Goal: Use online tool/utility: Utilize a website feature to perform a specific function

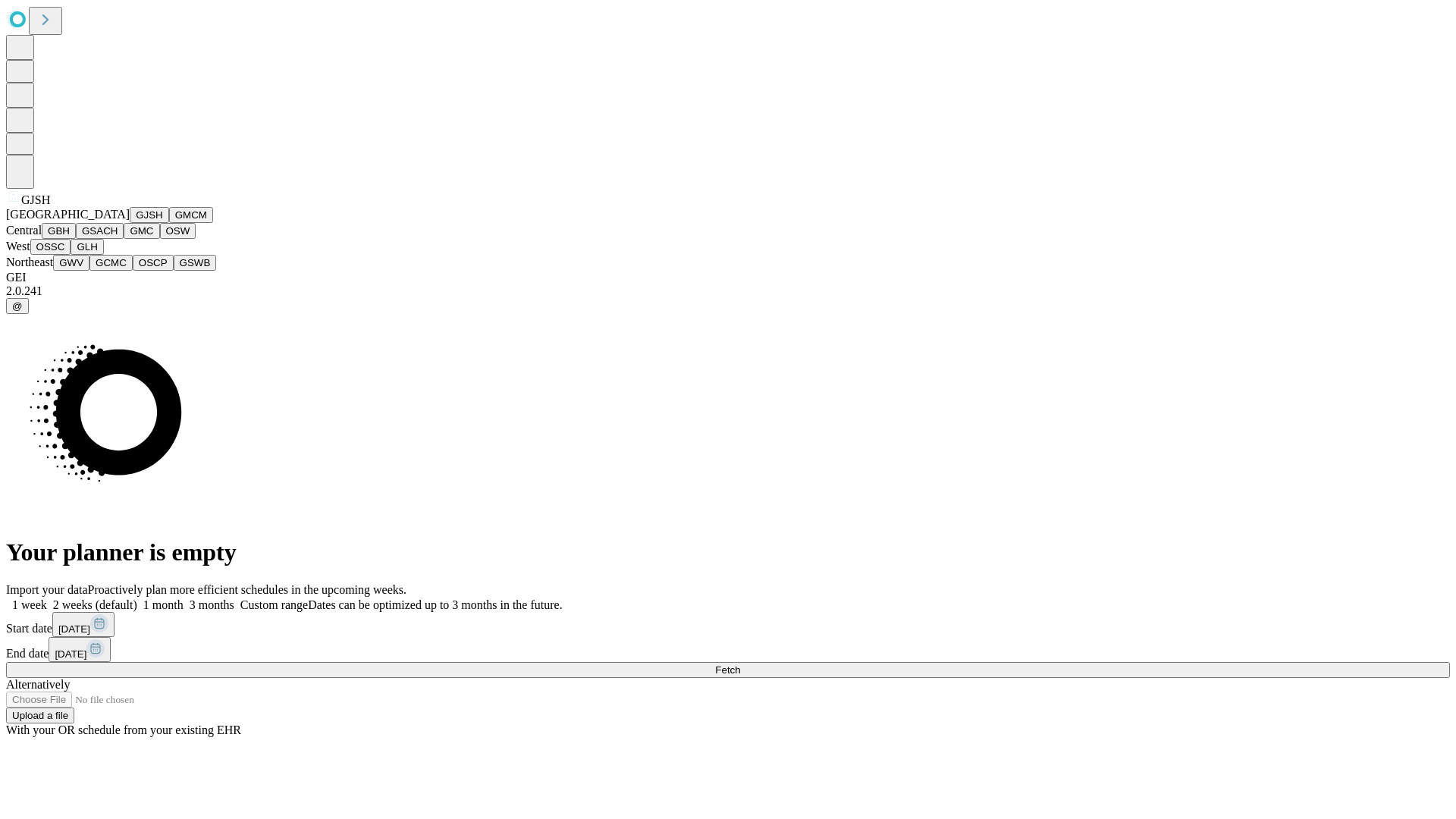
click at [130, 223] on button "GJSH" at bounding box center [149, 215] width 39 height 16
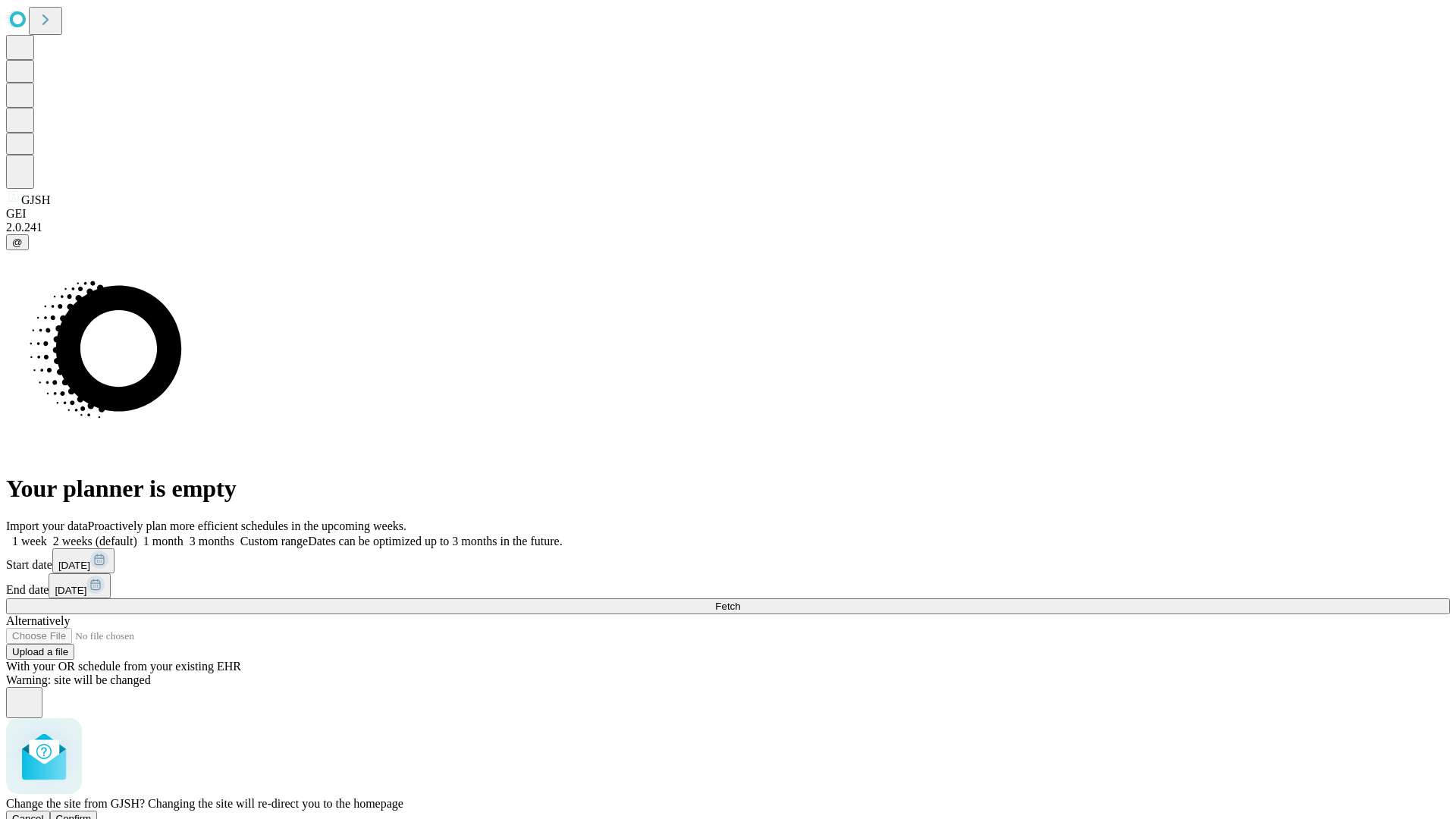
click at [91, 812] on span "Confirm" at bounding box center [73, 818] width 36 height 12
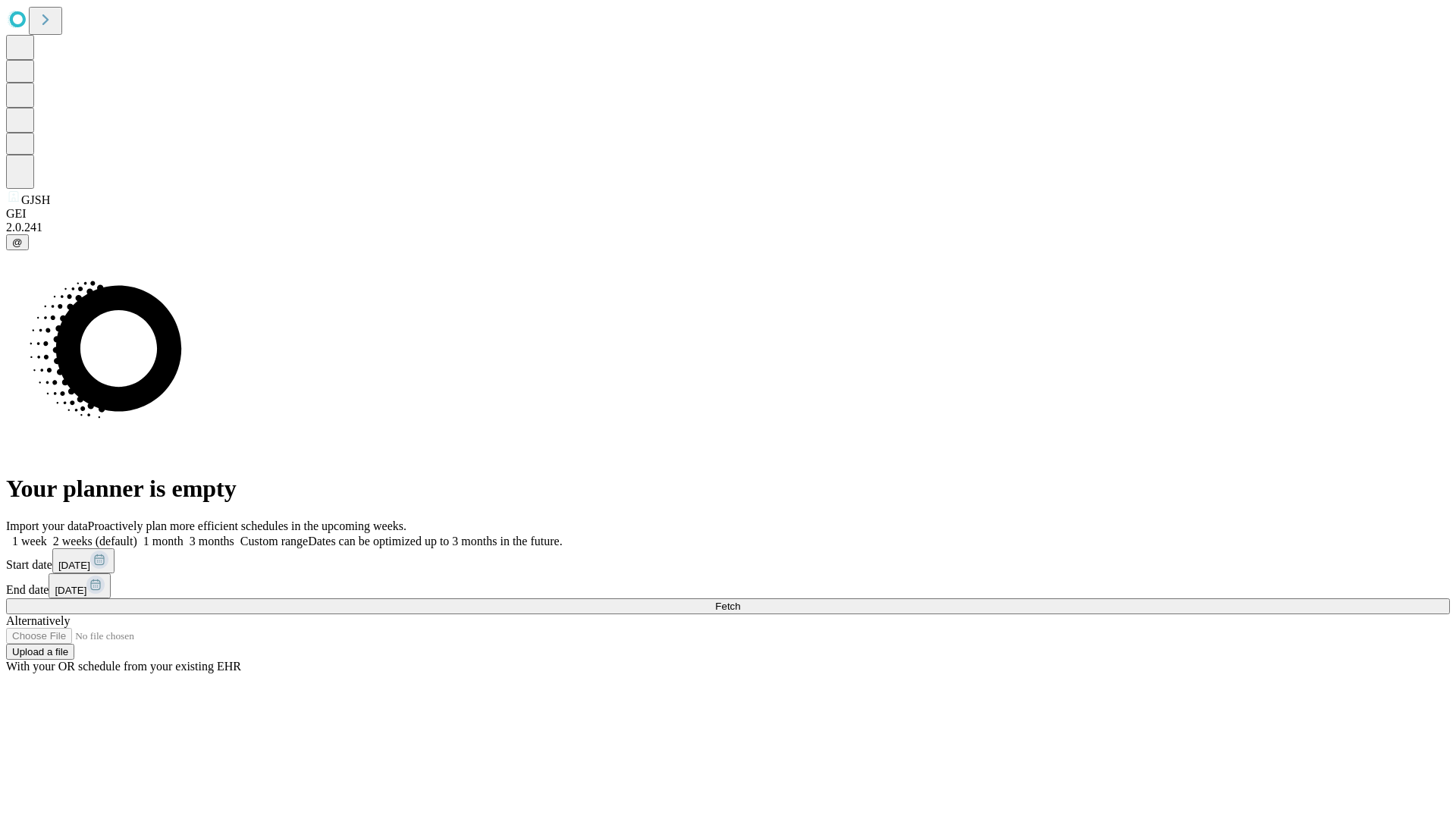
click at [137, 535] on label "2 weeks (default)" at bounding box center [92, 541] width 91 height 13
click at [740, 600] on span "Fetch" at bounding box center [728, 606] width 25 height 12
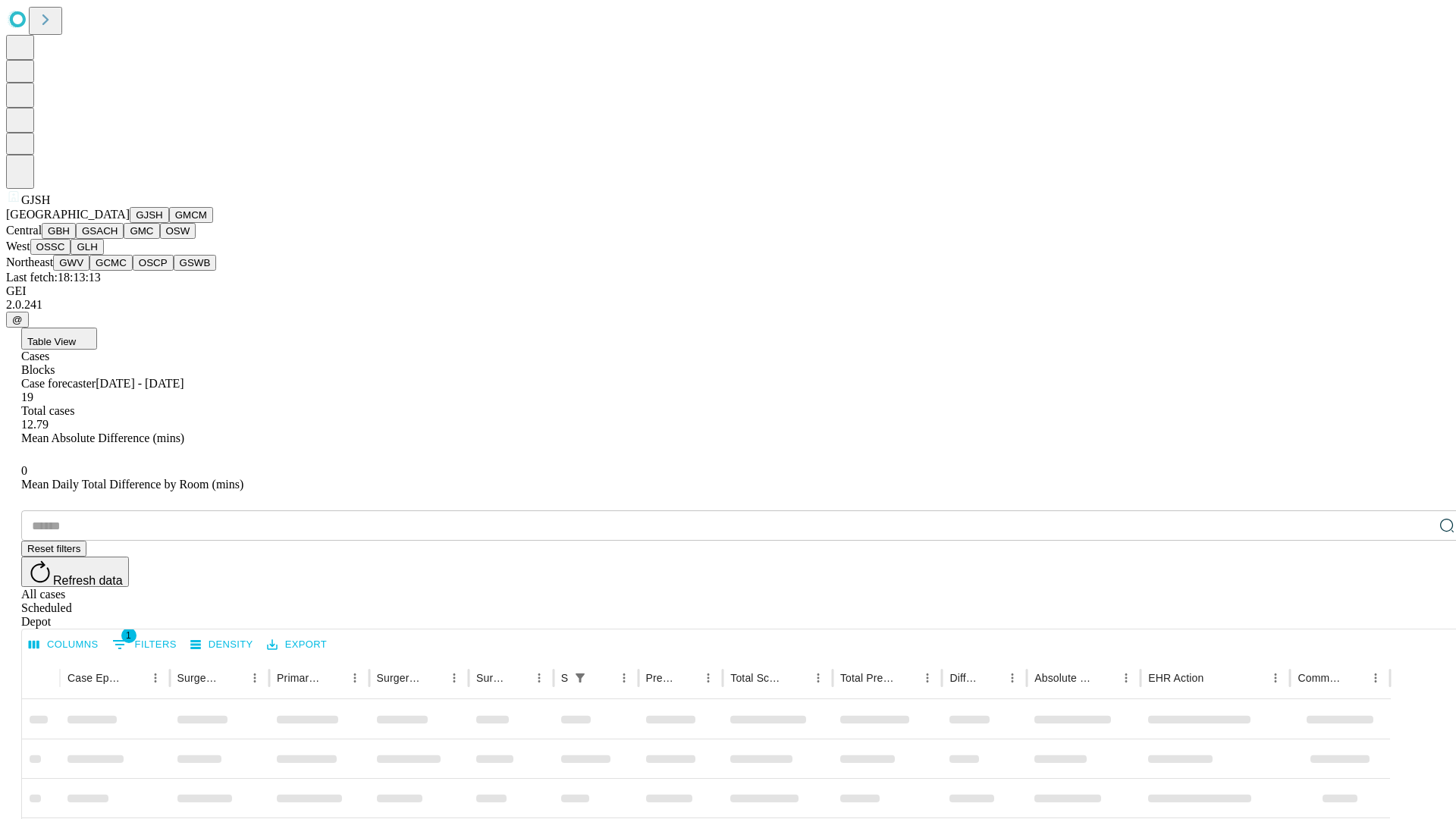
click at [169, 223] on button "GMCM" at bounding box center [190, 215] width 44 height 16
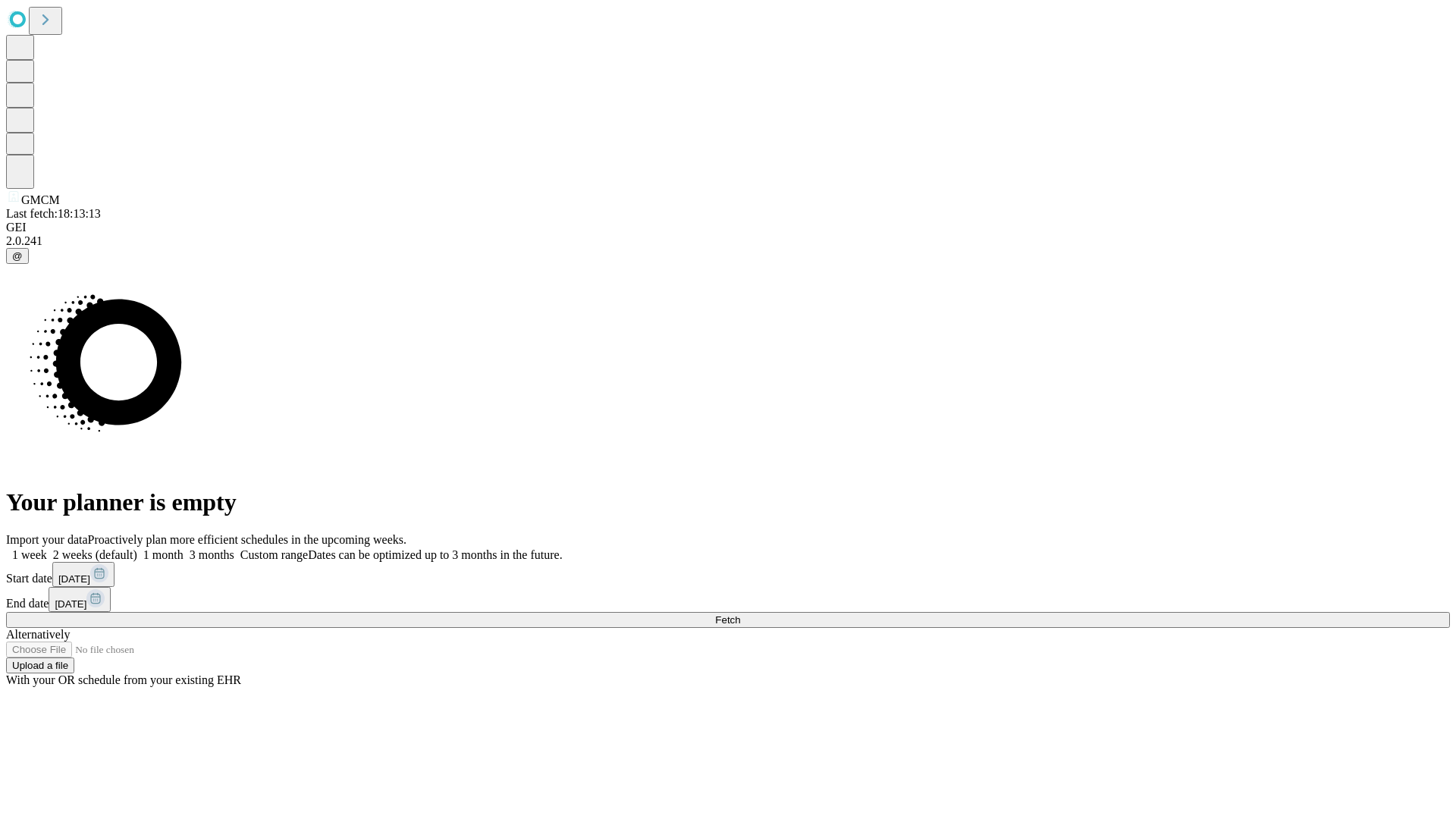
click at [137, 548] on label "2 weeks (default)" at bounding box center [92, 555] width 91 height 13
click at [740, 614] on span "Fetch" at bounding box center [728, 620] width 25 height 12
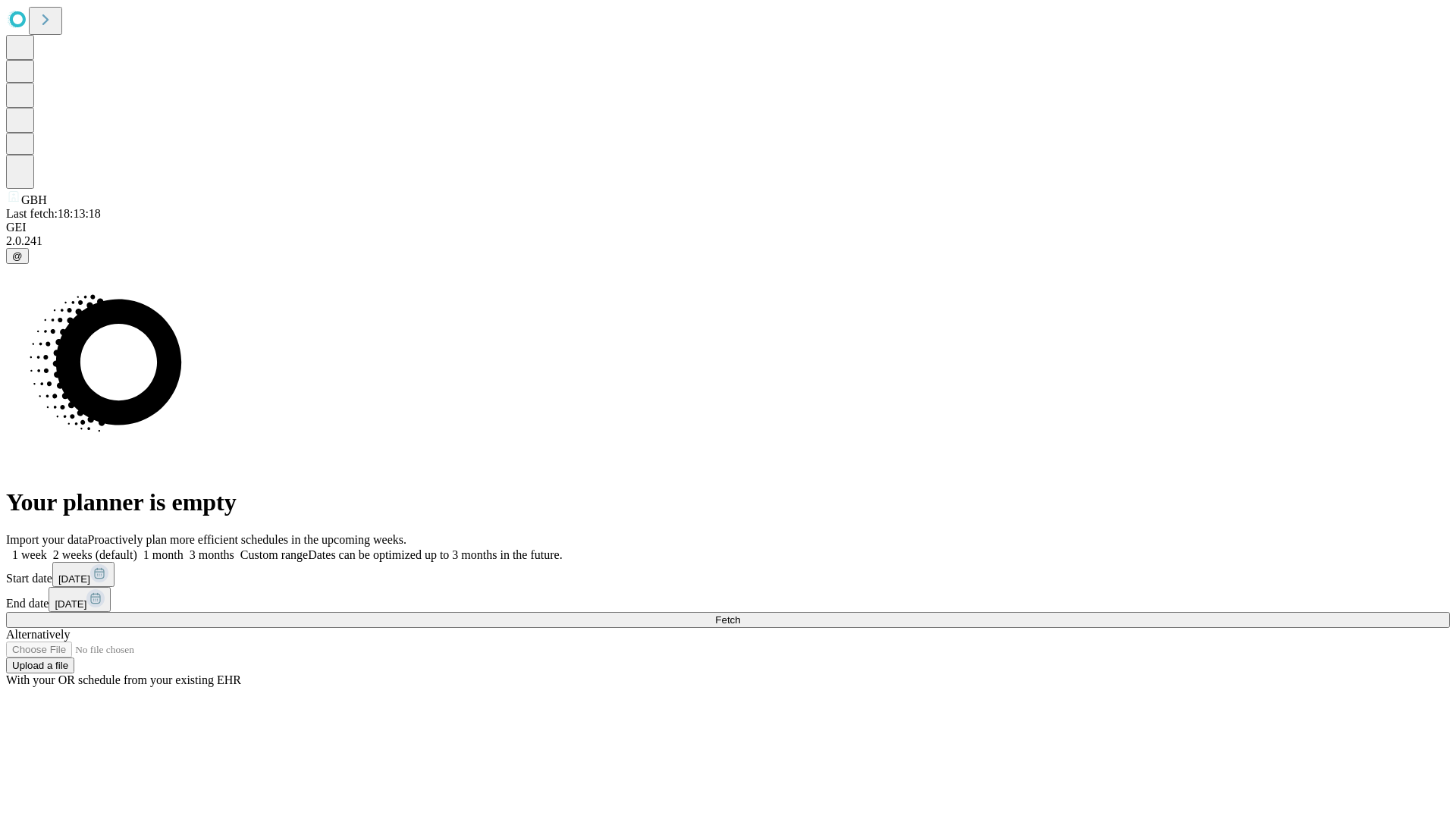
click at [740, 614] on span "Fetch" at bounding box center [728, 620] width 25 height 12
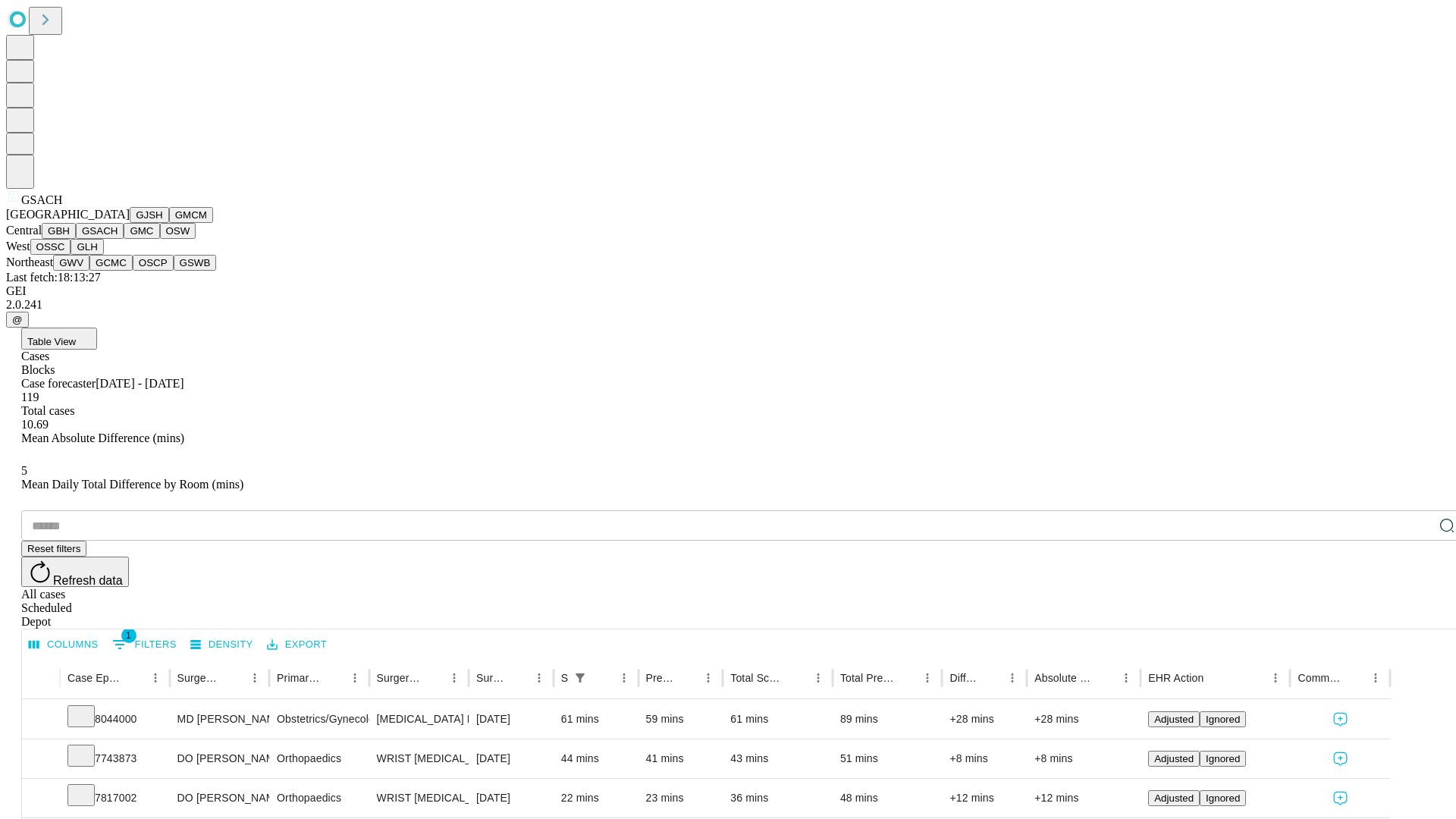
click at [124, 239] on button "GMC" at bounding box center [141, 230] width 36 height 16
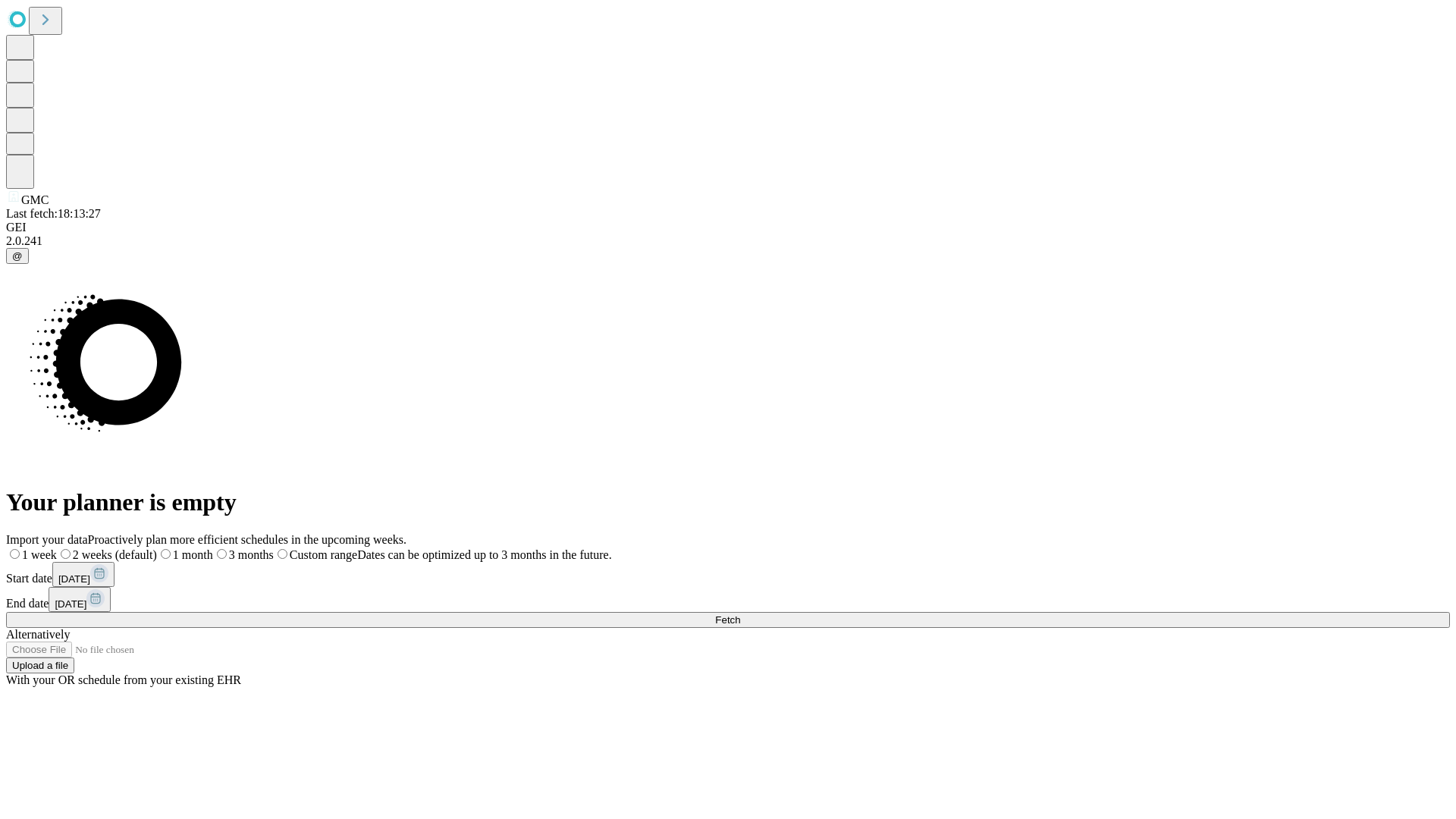
click at [157, 548] on label "2 weeks (default)" at bounding box center [106, 555] width 100 height 13
click at [740, 614] on span "Fetch" at bounding box center [728, 620] width 25 height 12
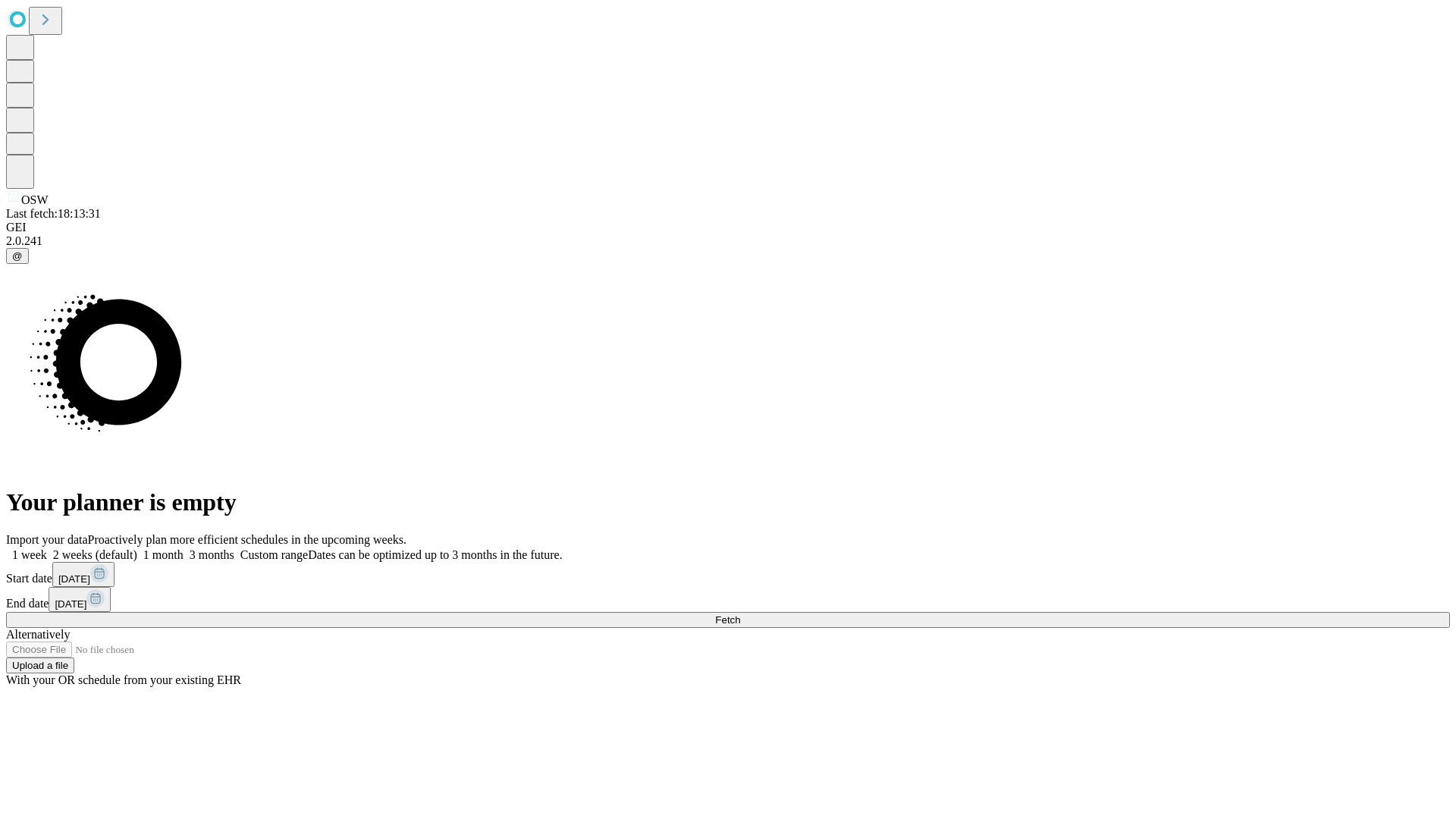
click at [137, 548] on label "2 weeks (default)" at bounding box center [92, 555] width 91 height 13
click at [740, 614] on span "Fetch" at bounding box center [728, 620] width 25 height 12
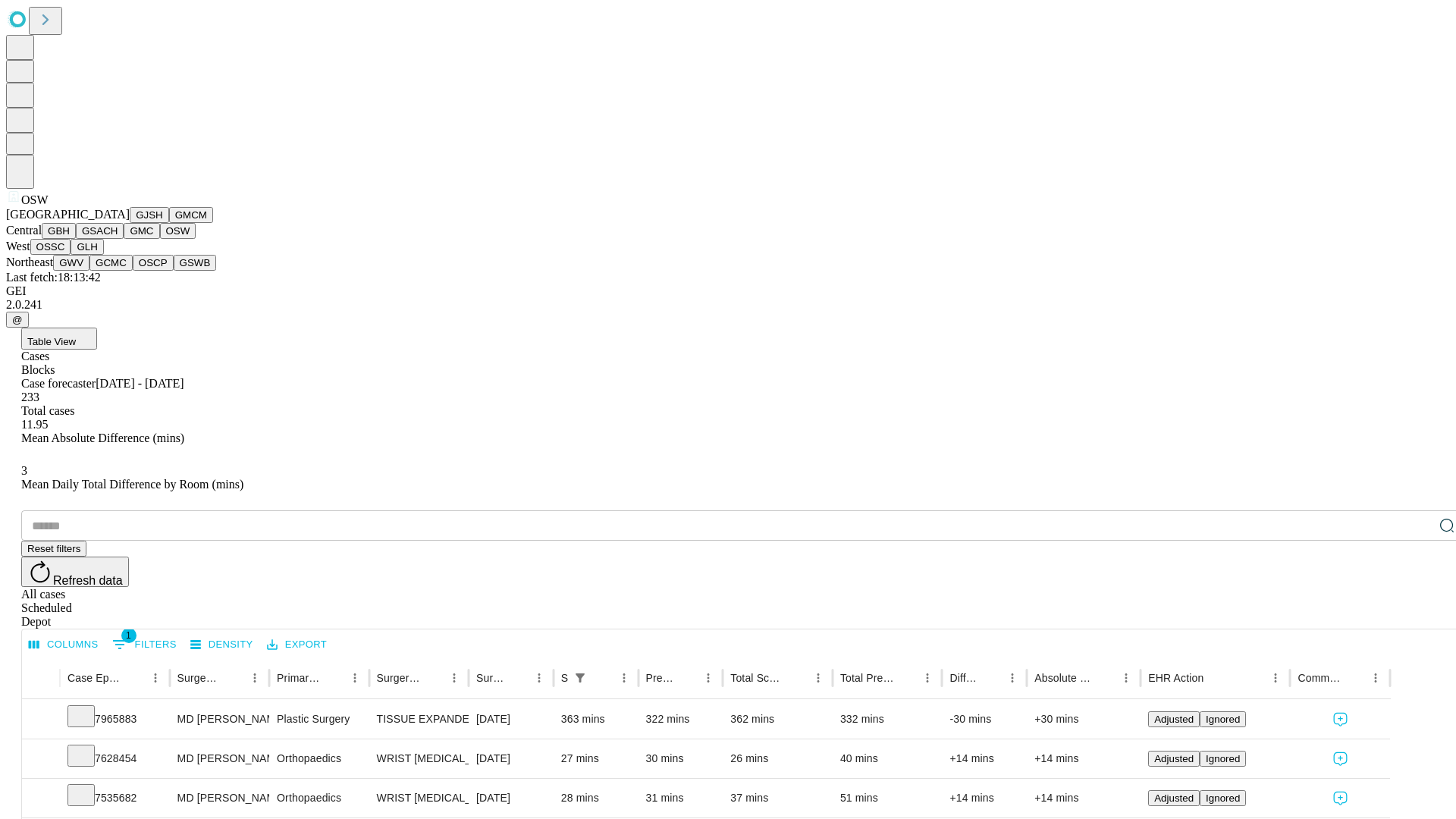
click at [72, 254] on button "OSSC" at bounding box center [50, 246] width 41 height 16
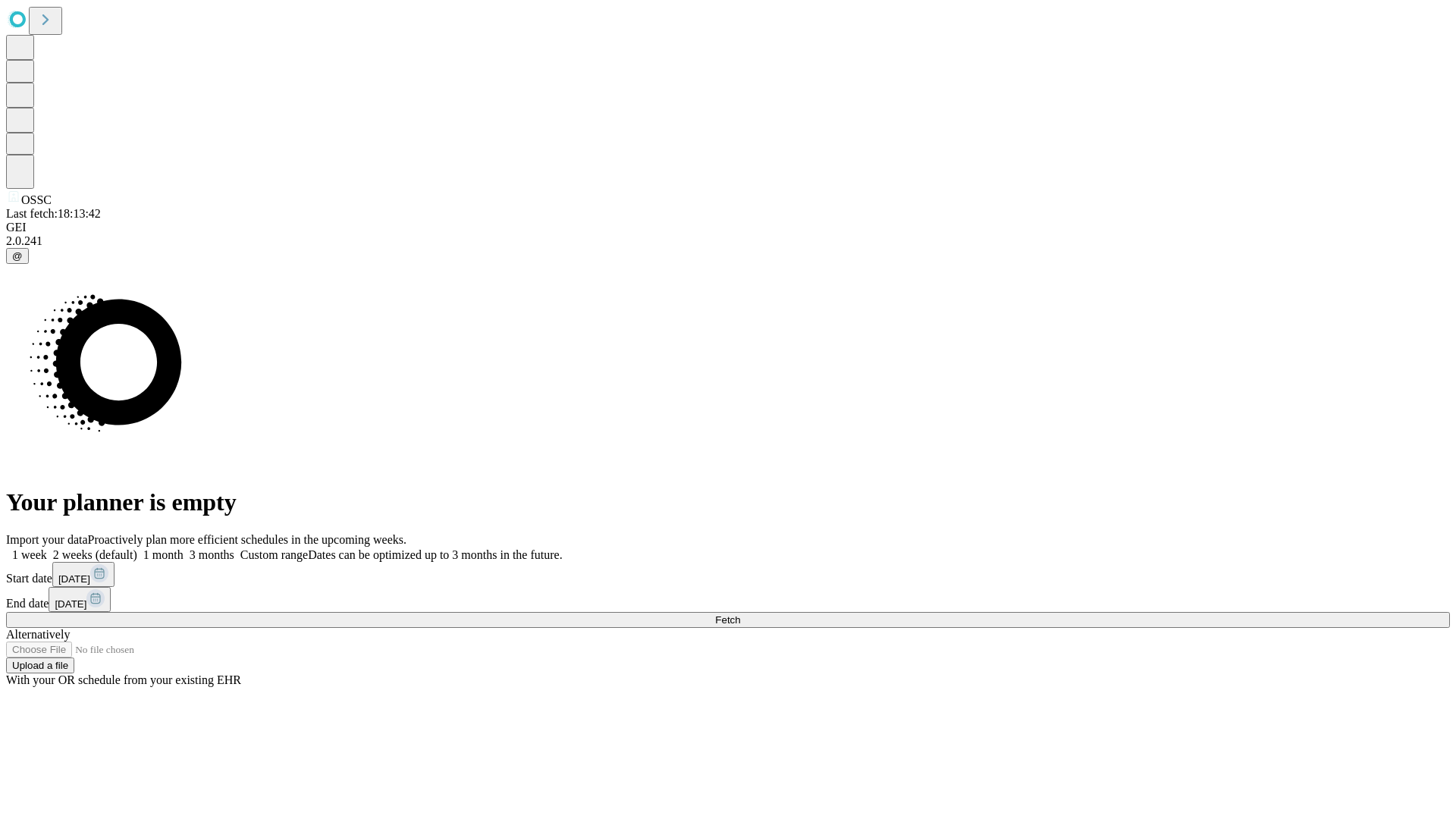
click at [137, 548] on label "2 weeks (default)" at bounding box center [92, 555] width 91 height 13
click at [740, 614] on span "Fetch" at bounding box center [728, 620] width 25 height 12
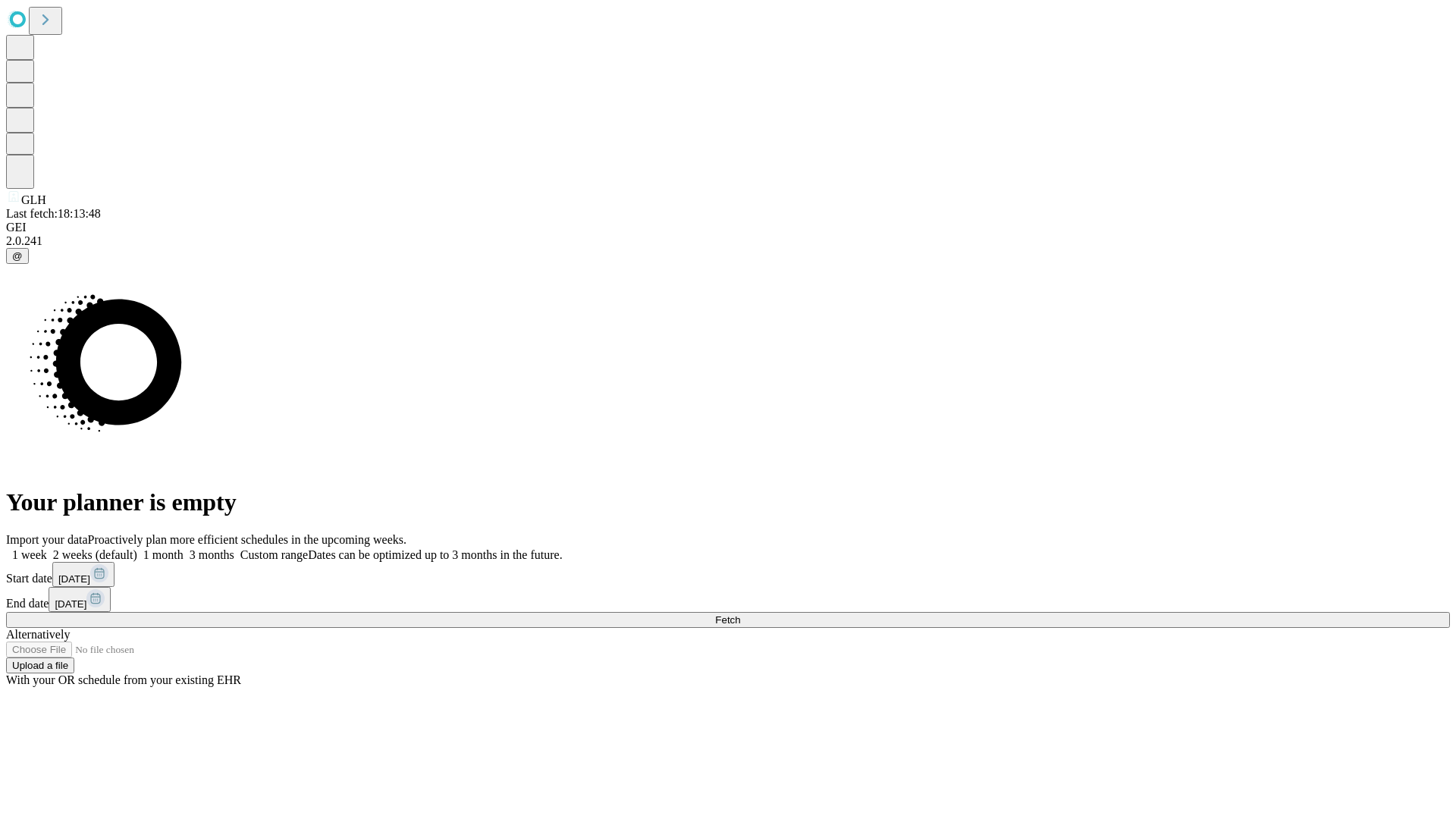
click at [137, 548] on label "2 weeks (default)" at bounding box center [92, 555] width 91 height 13
click at [740, 614] on span "Fetch" at bounding box center [728, 620] width 25 height 12
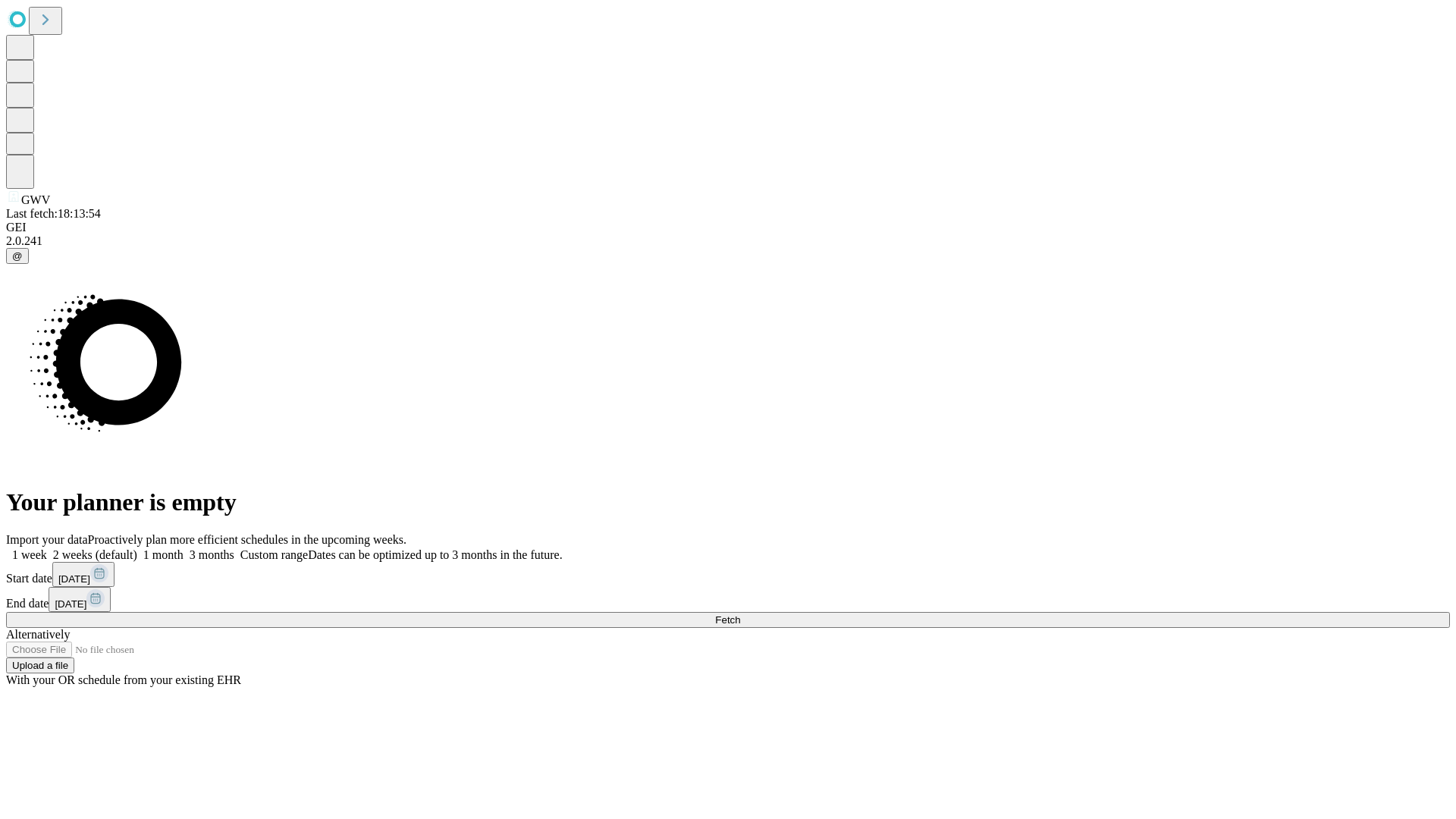
click at [137, 548] on label "2 weeks (default)" at bounding box center [92, 555] width 91 height 13
click at [740, 614] on span "Fetch" at bounding box center [728, 620] width 25 height 12
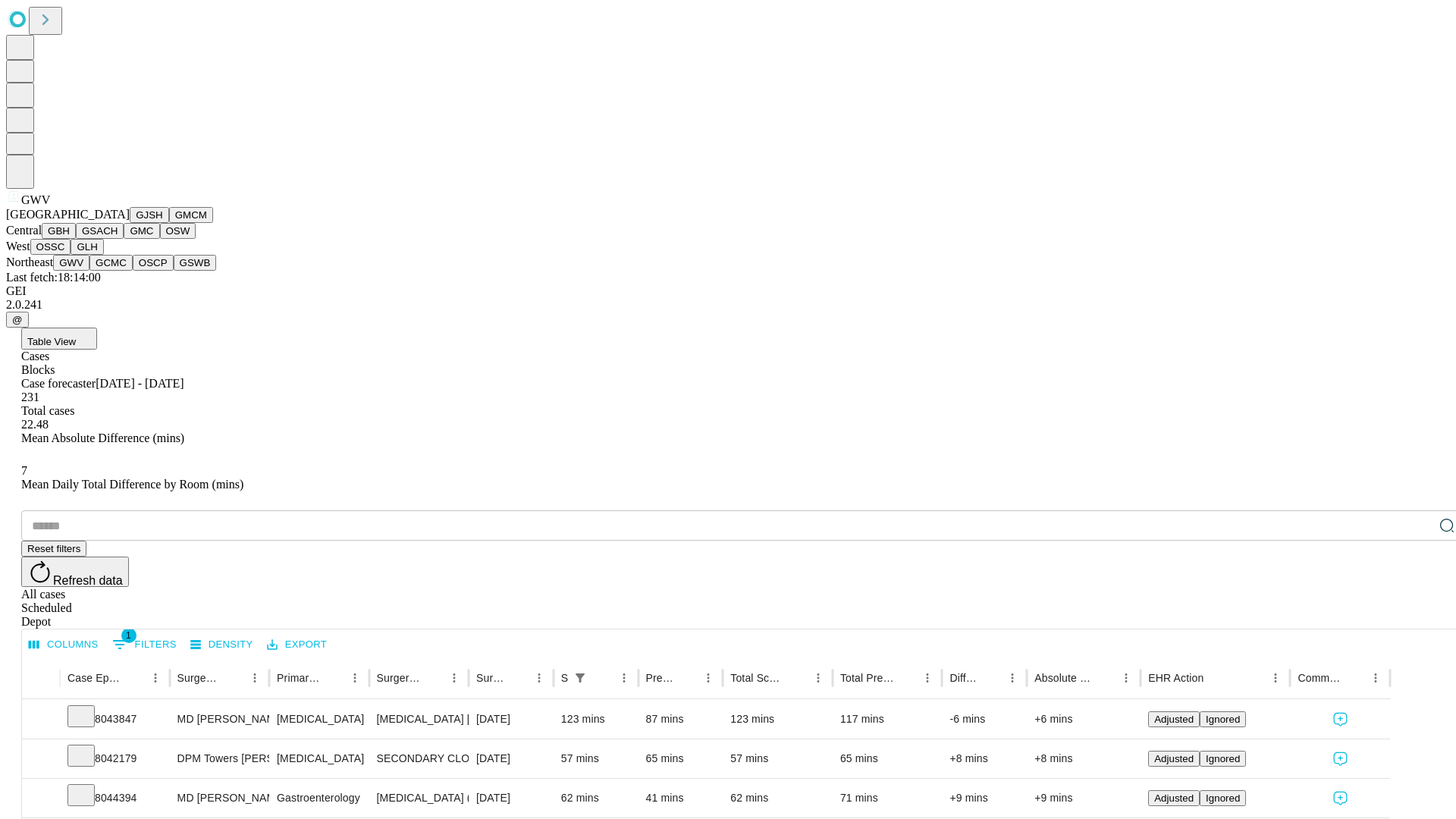
click at [117, 271] on button "GCMC" at bounding box center [111, 262] width 43 height 16
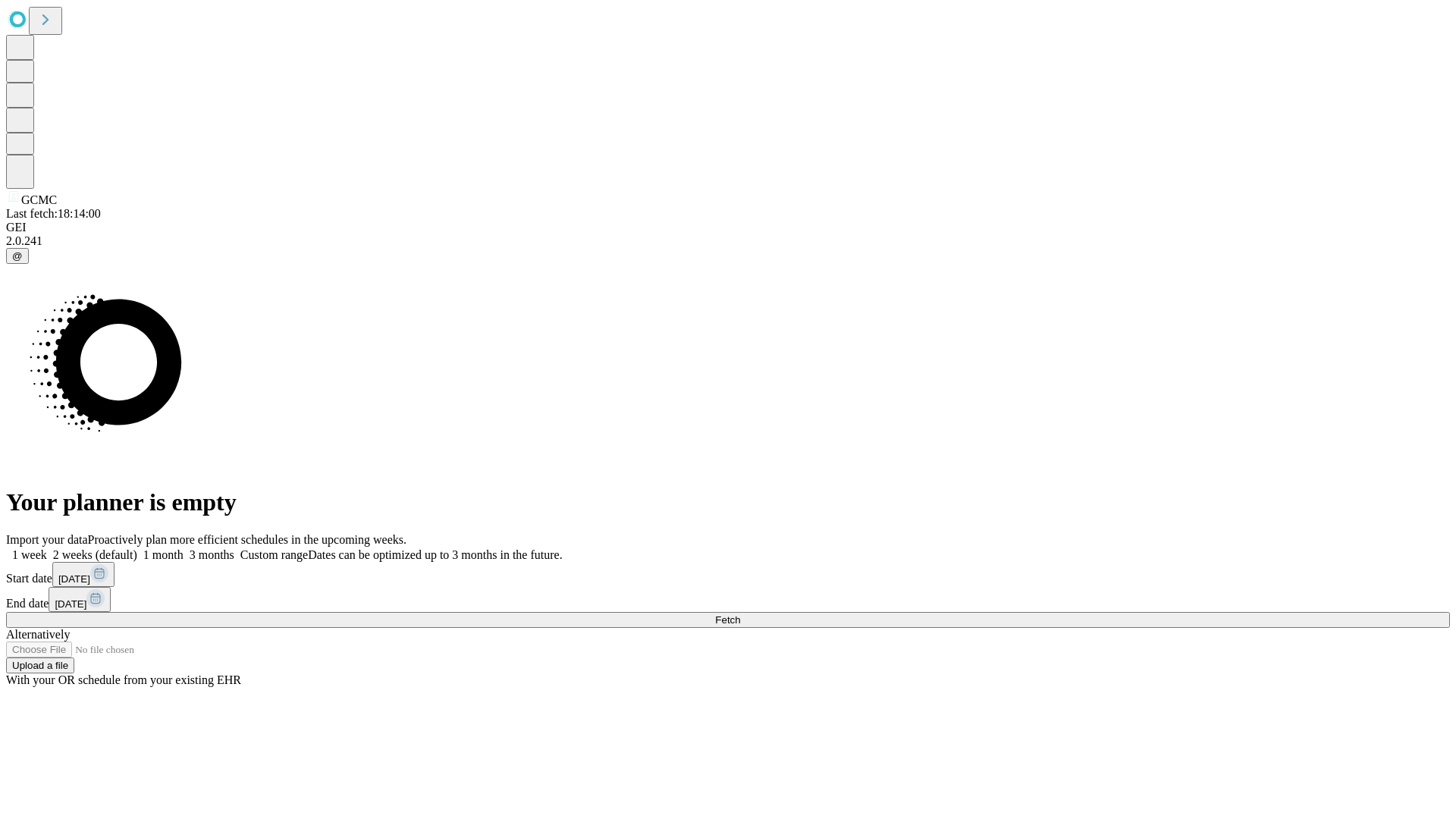
click at [137, 548] on label "2 weeks (default)" at bounding box center [92, 555] width 91 height 13
click at [740, 614] on span "Fetch" at bounding box center [728, 620] width 25 height 12
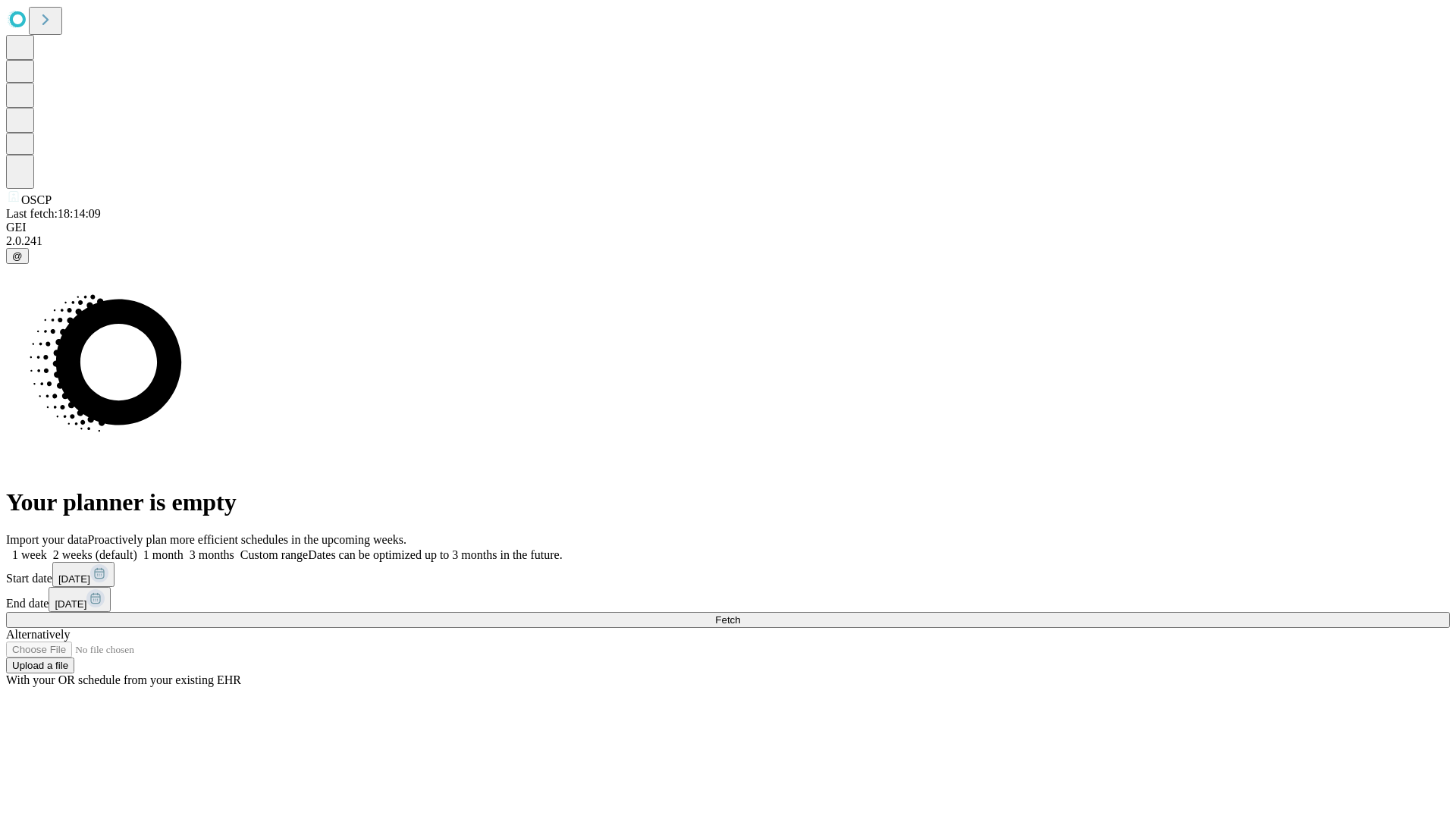
click at [740, 614] on span "Fetch" at bounding box center [728, 620] width 25 height 12
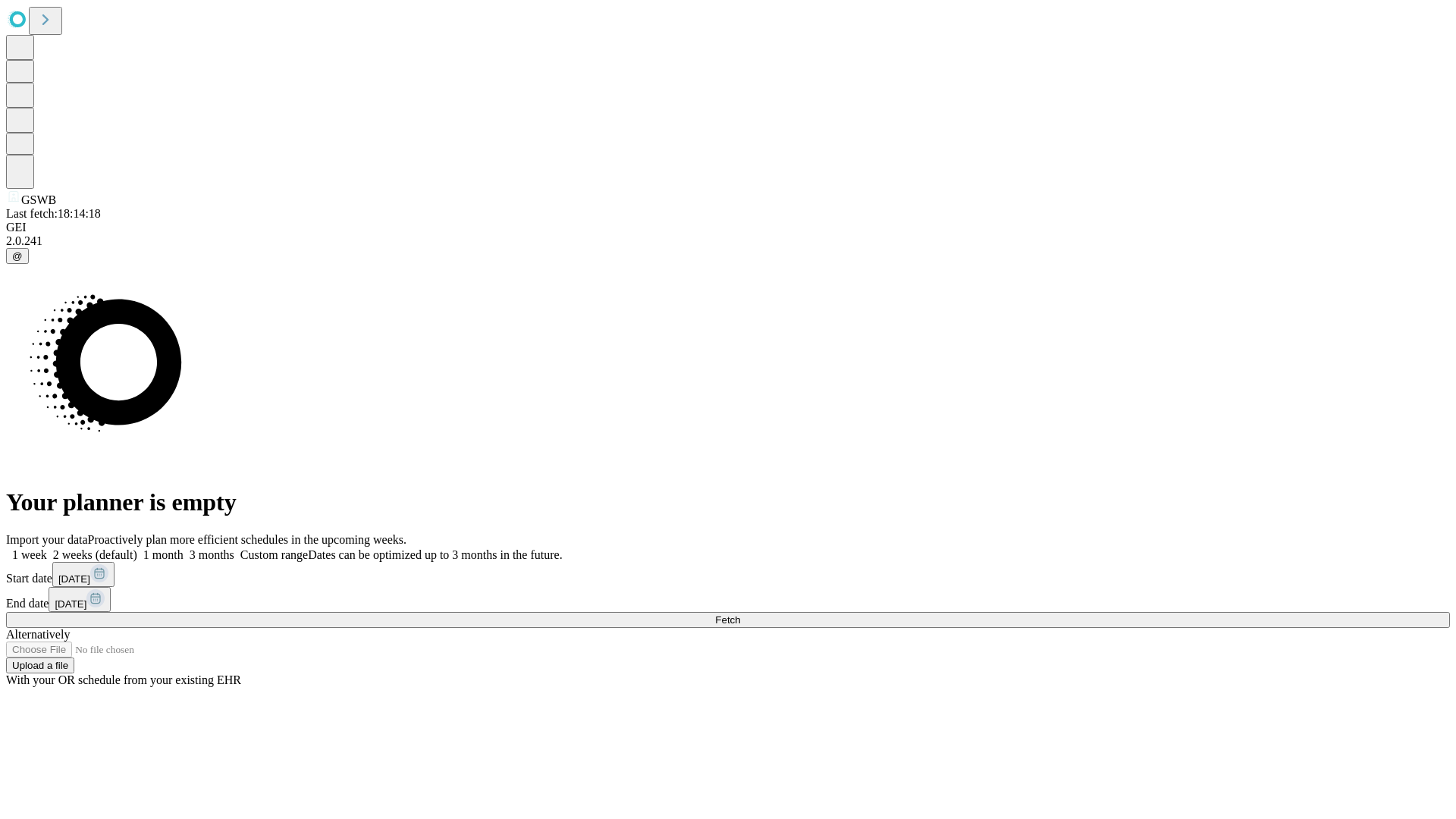
click at [137, 548] on label "2 weeks (default)" at bounding box center [92, 555] width 91 height 13
click at [740, 614] on span "Fetch" at bounding box center [728, 620] width 25 height 12
